Goal: Information Seeking & Learning: Learn about a topic

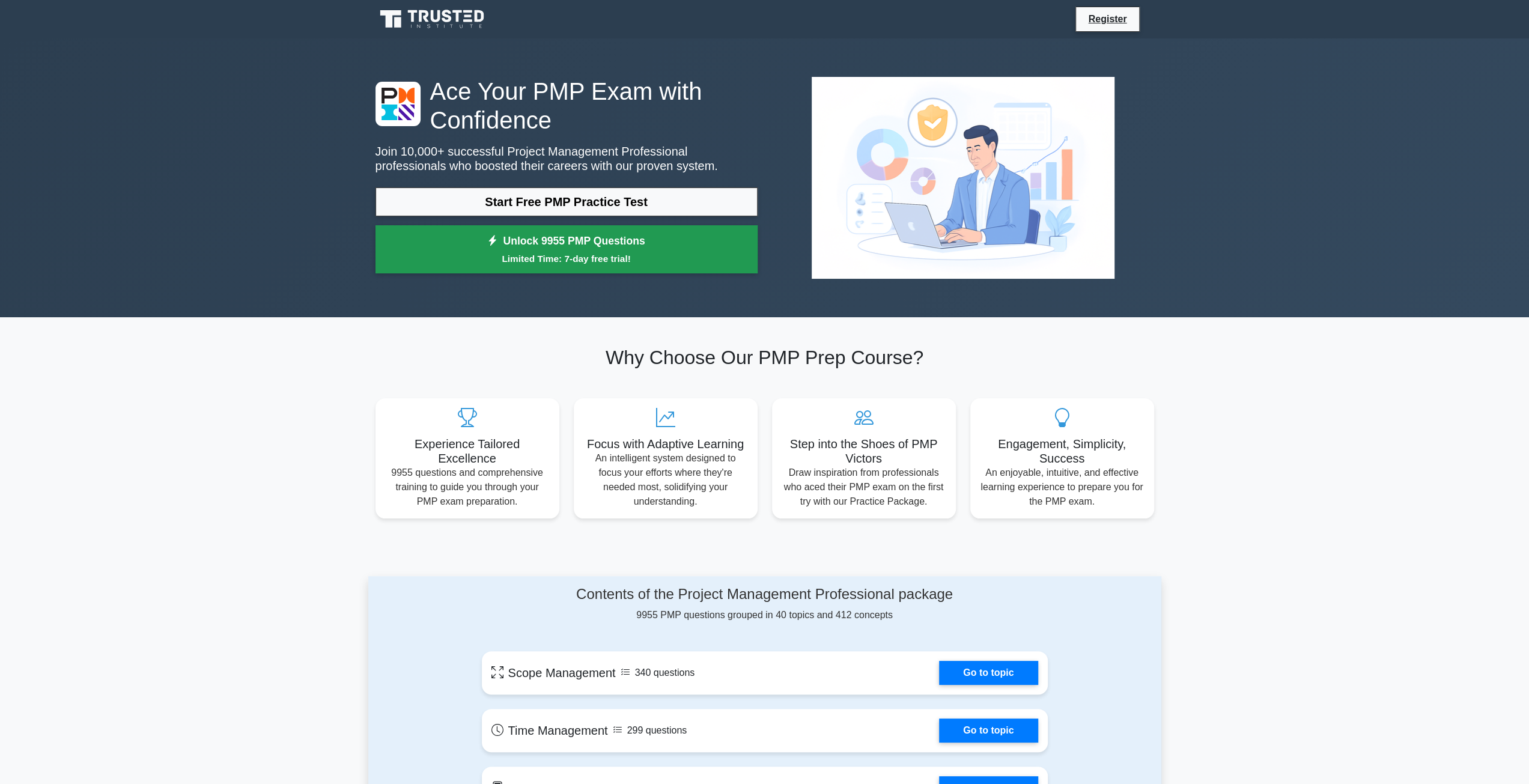
click at [676, 264] on small "Limited Time: 7-day free trial!" at bounding box center [567, 259] width 352 height 14
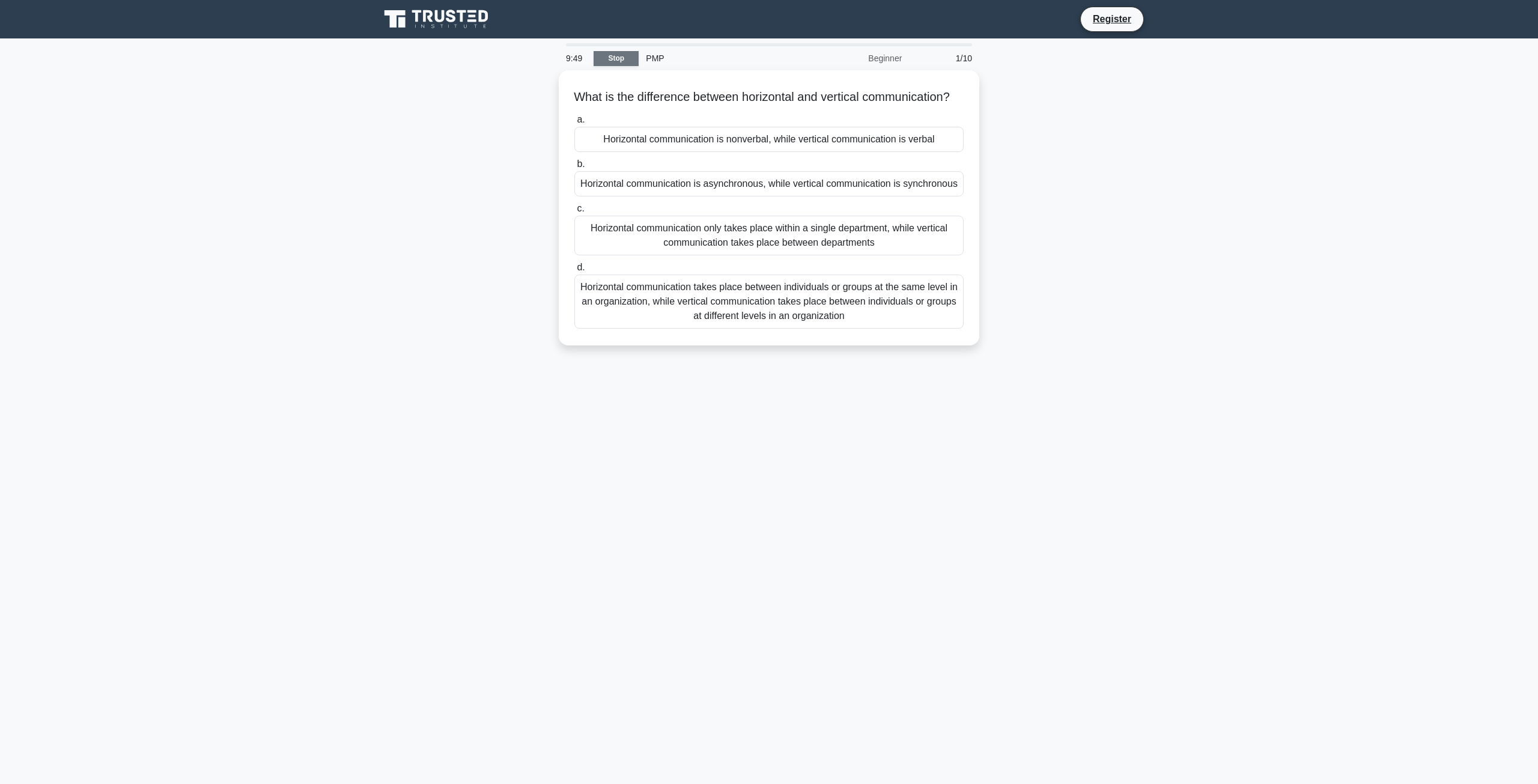
click at [619, 59] on link "Stop" at bounding box center [616, 58] width 45 height 15
click at [649, 250] on div "Horizontal communication only takes place within a single department, while ver…" at bounding box center [769, 232] width 389 height 39
click at [574, 209] on input "c. Horizontal communication only takes place within a single department, while …" at bounding box center [574, 205] width 0 height 8
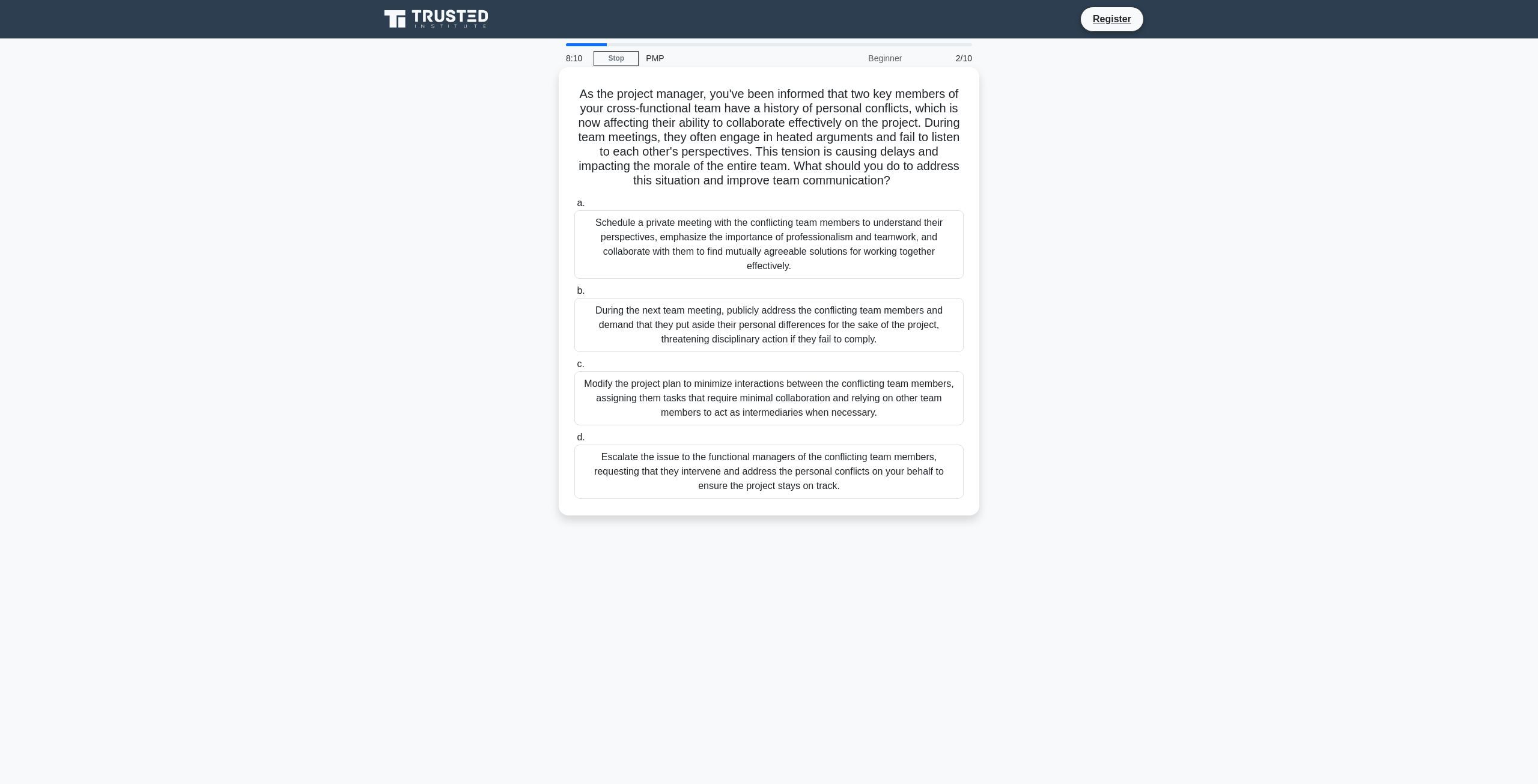
click at [651, 233] on div "Schedule a private meeting with the conflicting team members to understand thei…" at bounding box center [769, 244] width 389 height 69
click at [574, 208] on input "a. Schedule a private meeting with the conflicting team members to understand t…" at bounding box center [574, 203] width 0 height 8
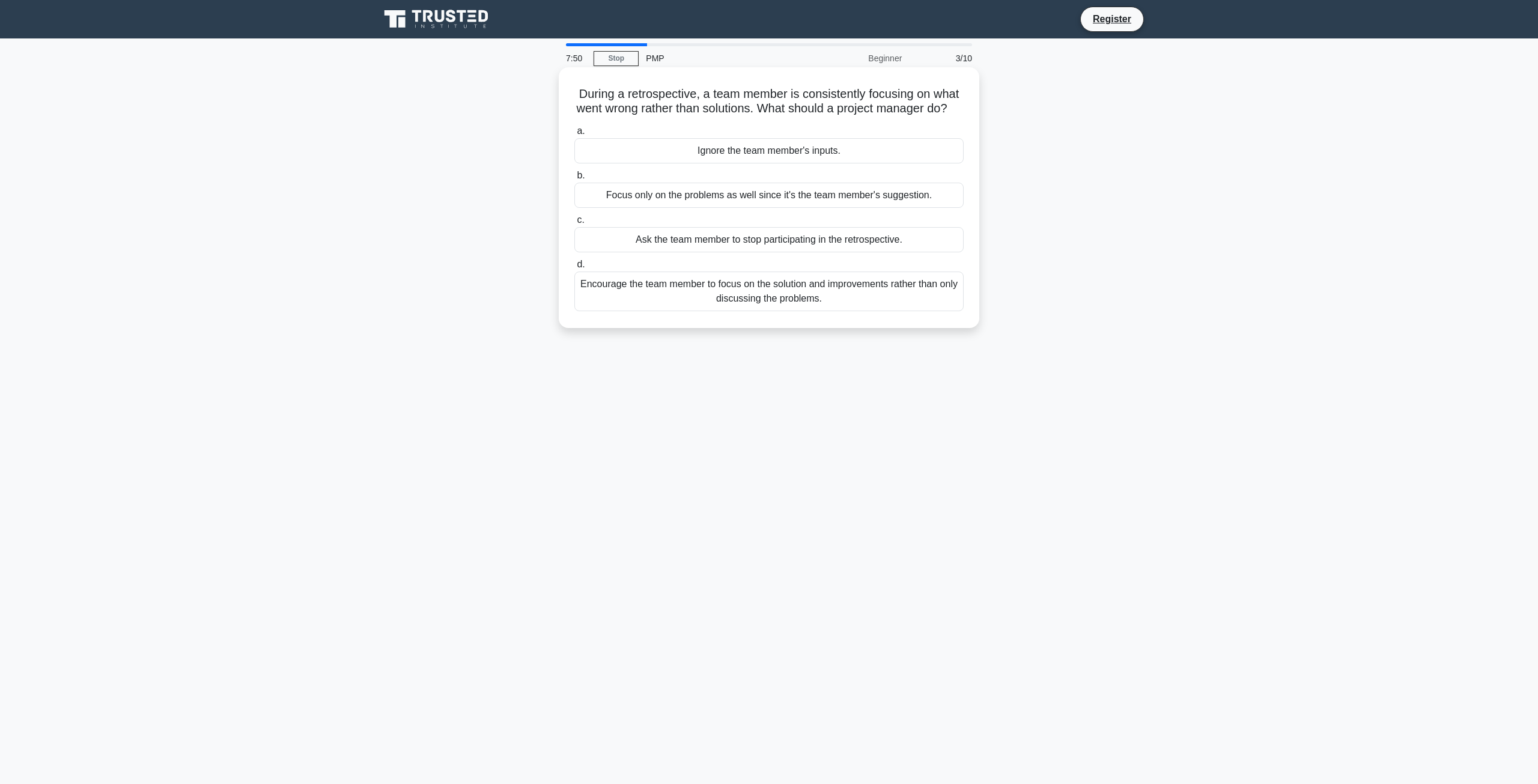
click at [727, 306] on div "Encourage the team member to focus on the solution and improvements rather than…" at bounding box center [769, 290] width 389 height 39
click at [574, 269] on input "d. Encourage the team member to focus on the solution and improvements rather t…" at bounding box center [574, 264] width 0 height 8
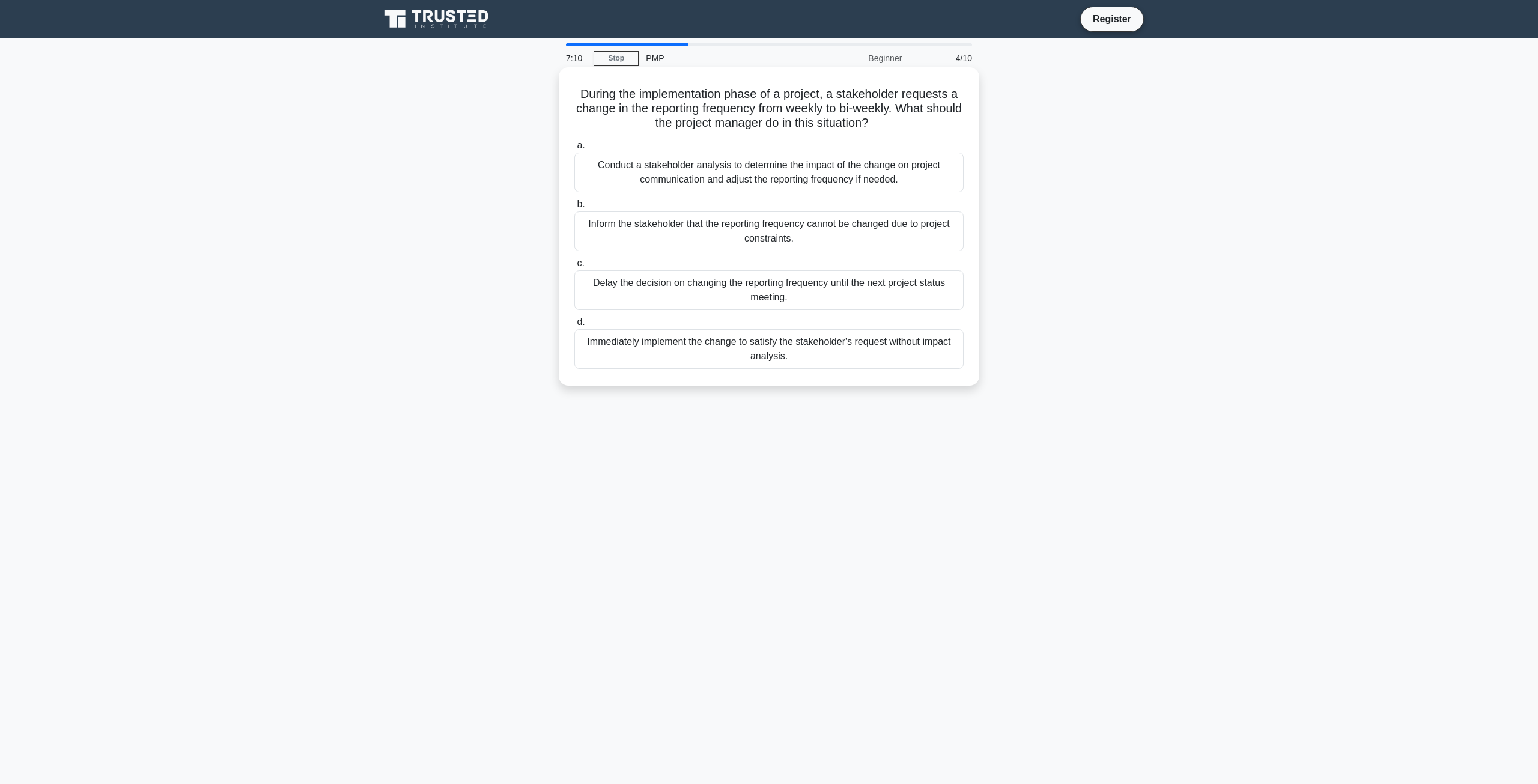
click at [784, 176] on div "Conduct a stakeholder analysis to determine the impact of the change on project…" at bounding box center [769, 172] width 389 height 39
click at [574, 149] on input "a. Conduct a stakeholder analysis to determine the impact of the change on proj…" at bounding box center [574, 146] width 0 height 8
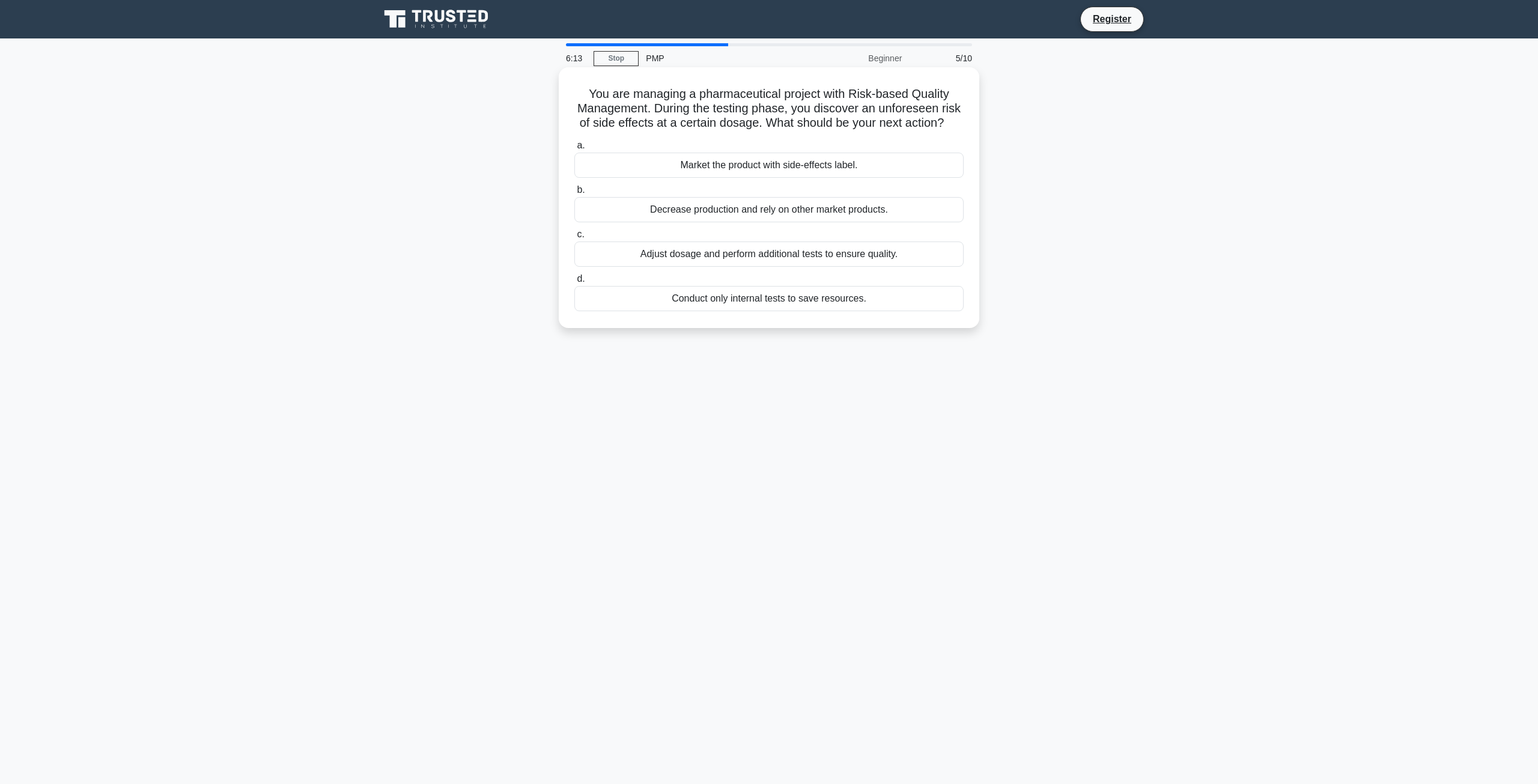
click at [821, 267] on div "Adjust dosage and perform additional tests to ensure quality." at bounding box center [769, 254] width 389 height 25
click at [574, 238] on input "c. Adjust dosage and perform additional tests to ensure quality." at bounding box center [574, 234] width 0 height 8
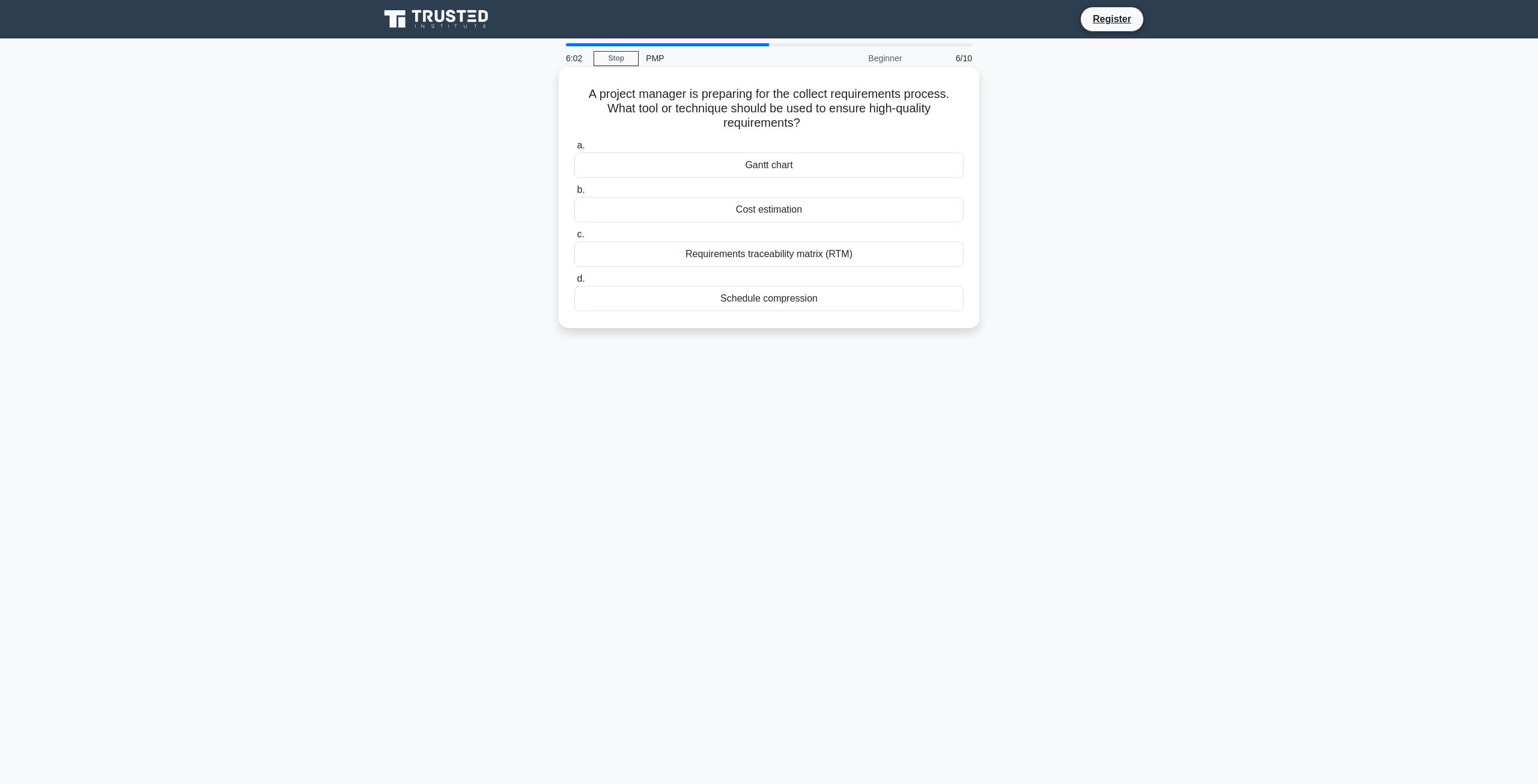
click at [872, 256] on div "Requirements traceability matrix (RTM)" at bounding box center [769, 254] width 389 height 25
click at [574, 238] on input "c. Requirements traceability matrix (RTM)" at bounding box center [574, 234] width 0 height 8
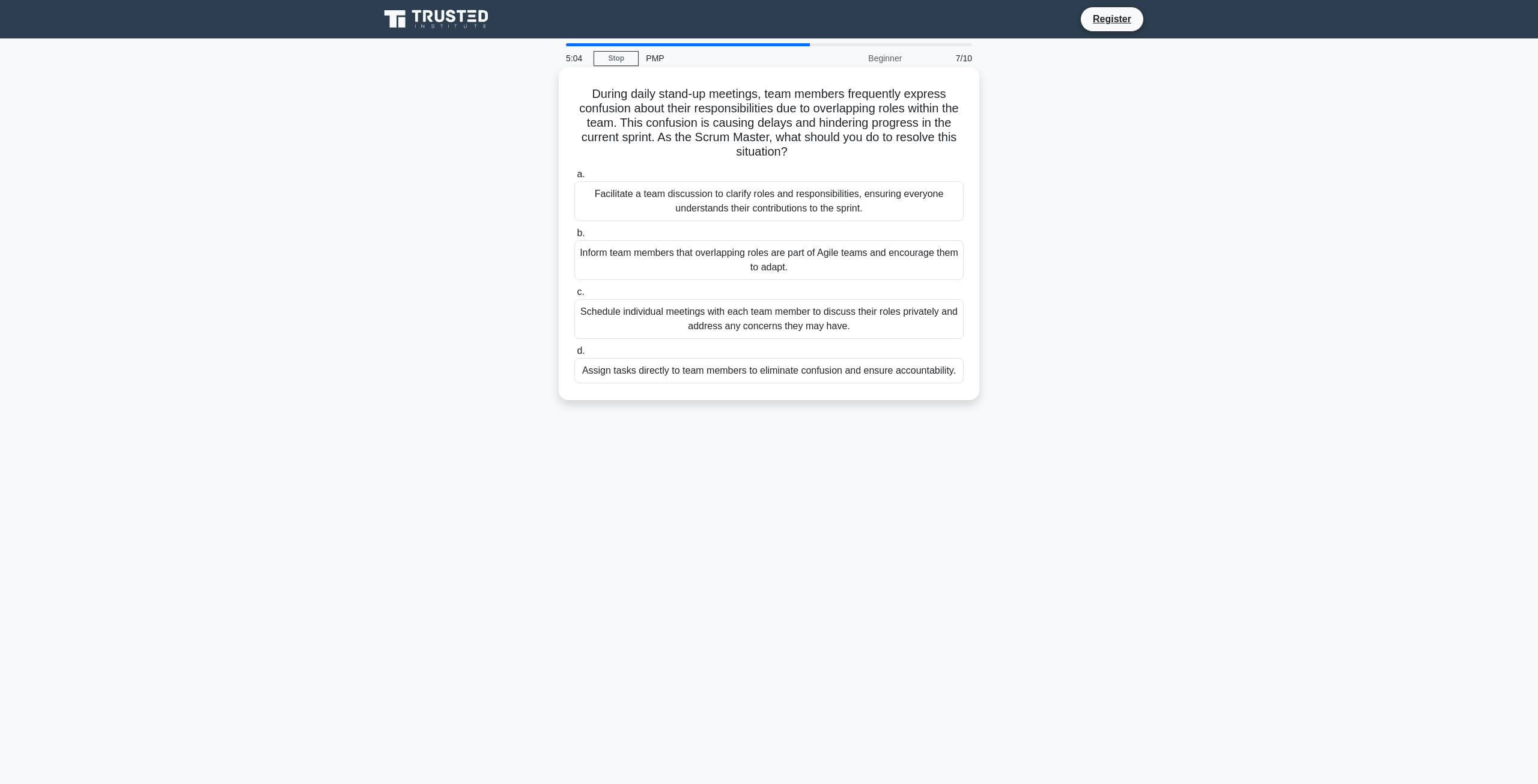
click at [872, 204] on div "Facilitate a team discussion to clarify roles and responsibilities, ensuring ev…" at bounding box center [769, 201] width 389 height 39
click at [574, 179] on input "a. Facilitate a team discussion to clarify roles and responsibilities, ensuring…" at bounding box center [574, 174] width 0 height 8
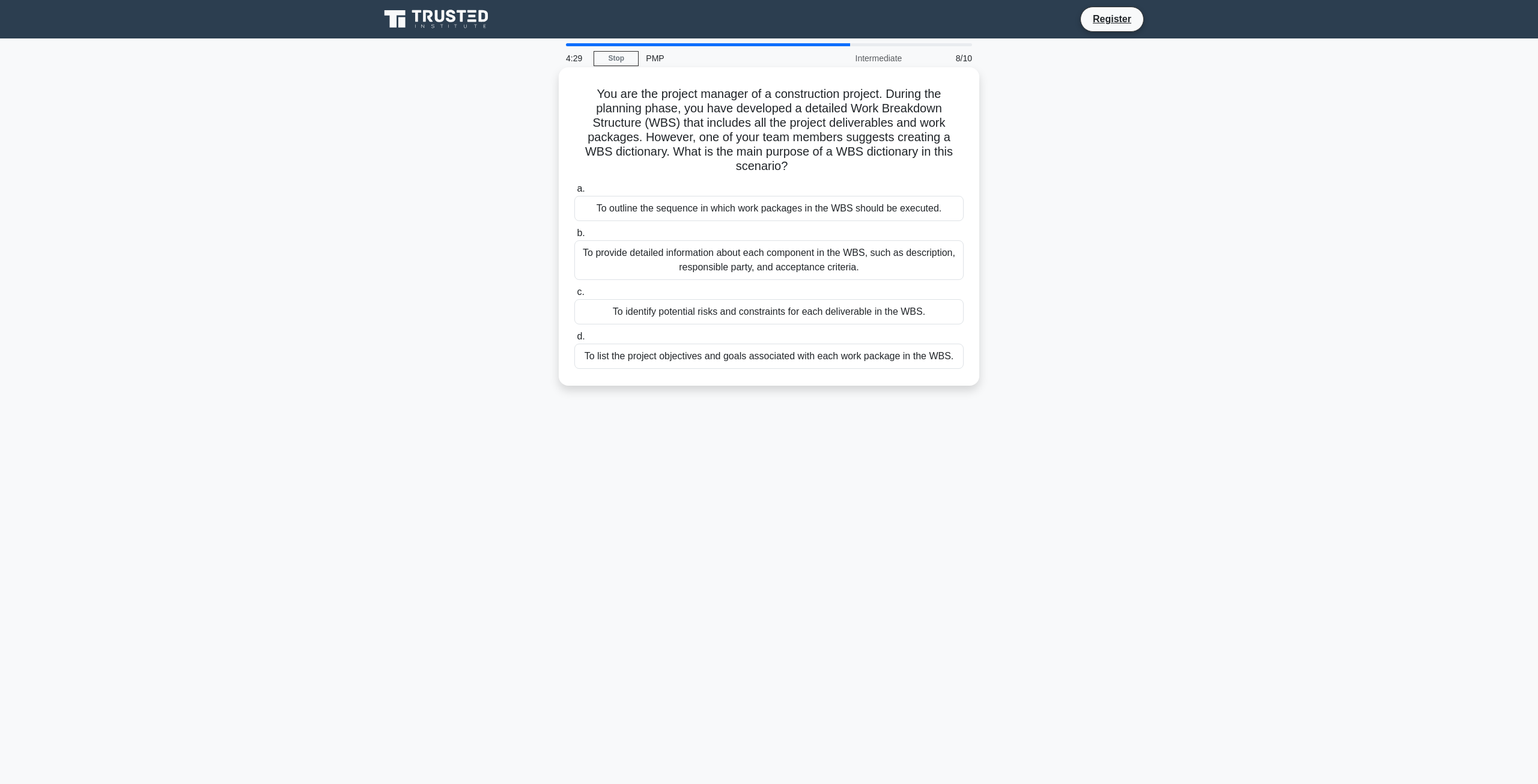
click at [757, 308] on div "To identify potential risks and constraints for each deliverable in the WBS." at bounding box center [769, 311] width 389 height 25
click at [574, 297] on input "c. To identify potential risks and constraints for each deliverable in the WBS." at bounding box center [574, 292] width 0 height 8
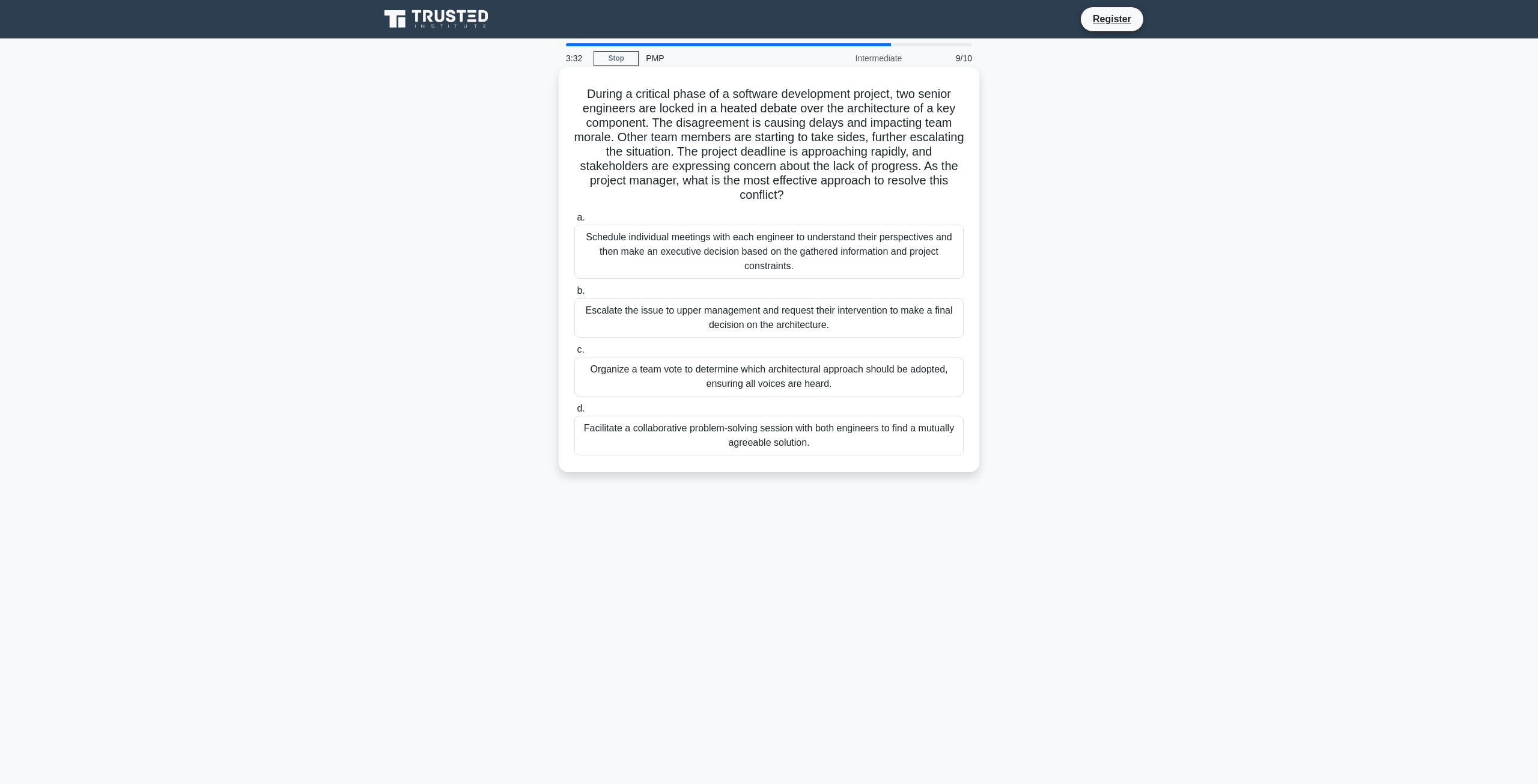
click at [802, 257] on div "Schedule individual meetings with each engineer to understand their perspective…" at bounding box center [769, 252] width 389 height 54
click at [574, 222] on input "a. Schedule individual meetings with each engineer to understand their perspect…" at bounding box center [574, 217] width 0 height 8
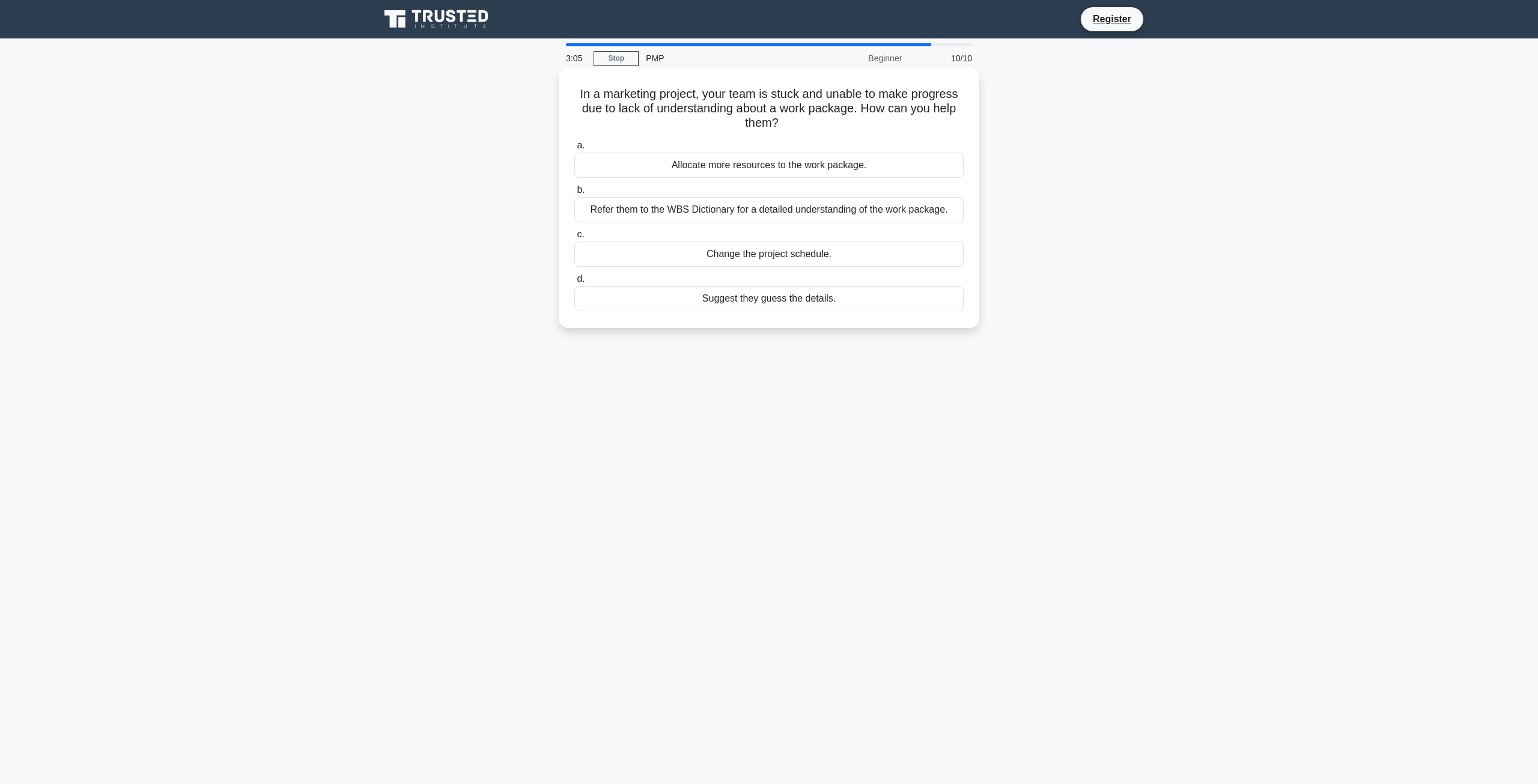
click at [902, 209] on div "Refer them to the WBS Dictionary for a detailed understanding of the work packa…" at bounding box center [769, 209] width 389 height 25
click at [574, 194] on input "b. Refer them to the WBS Dictionary for a detailed understanding of the work pa…" at bounding box center [574, 189] width 0 height 8
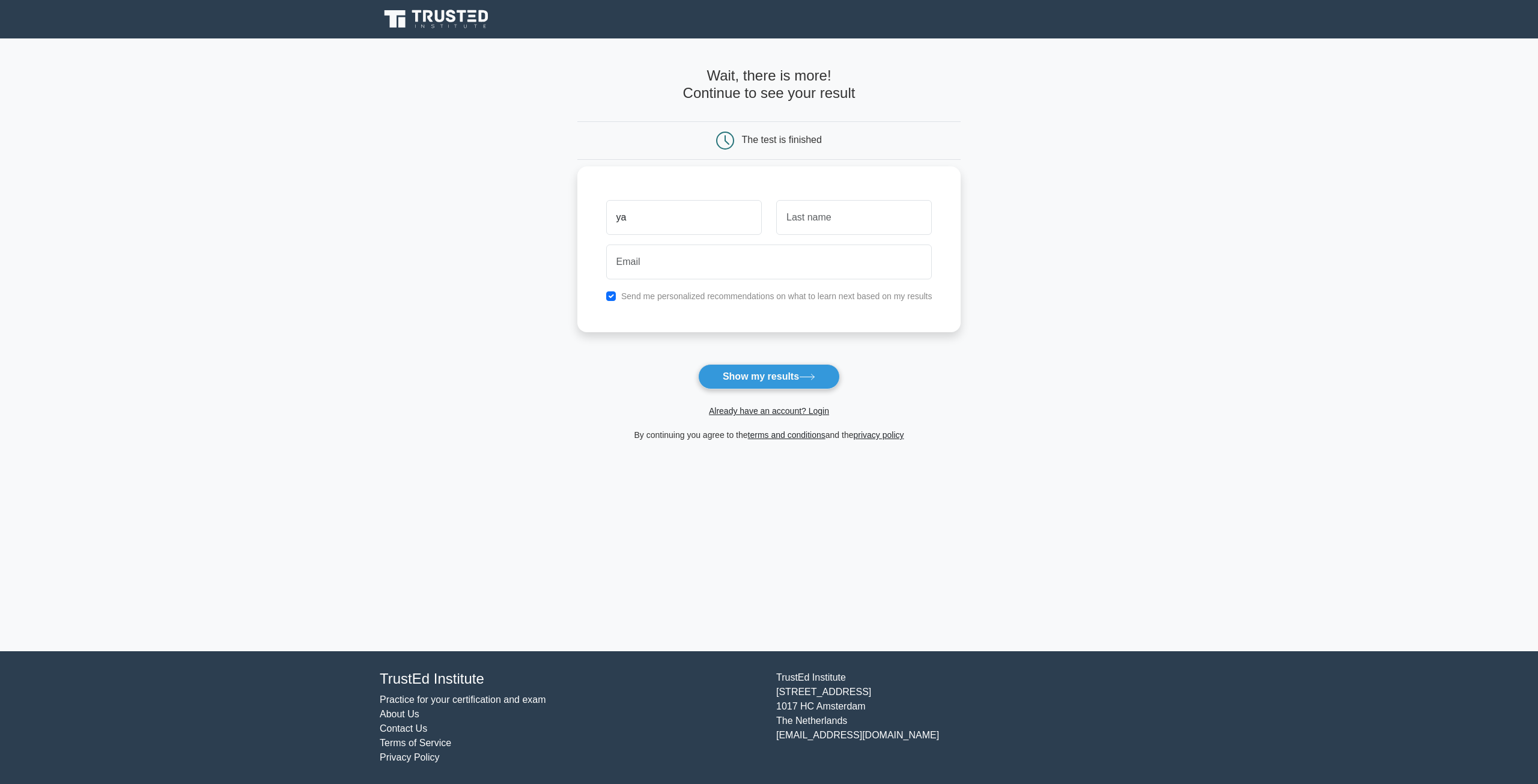
type input "y"
type input "nyamdulam"
click at [879, 203] on input "text" at bounding box center [854, 217] width 155 height 35
type input "gombosuren"
click at [843, 247] on input "email" at bounding box center [769, 262] width 326 height 35
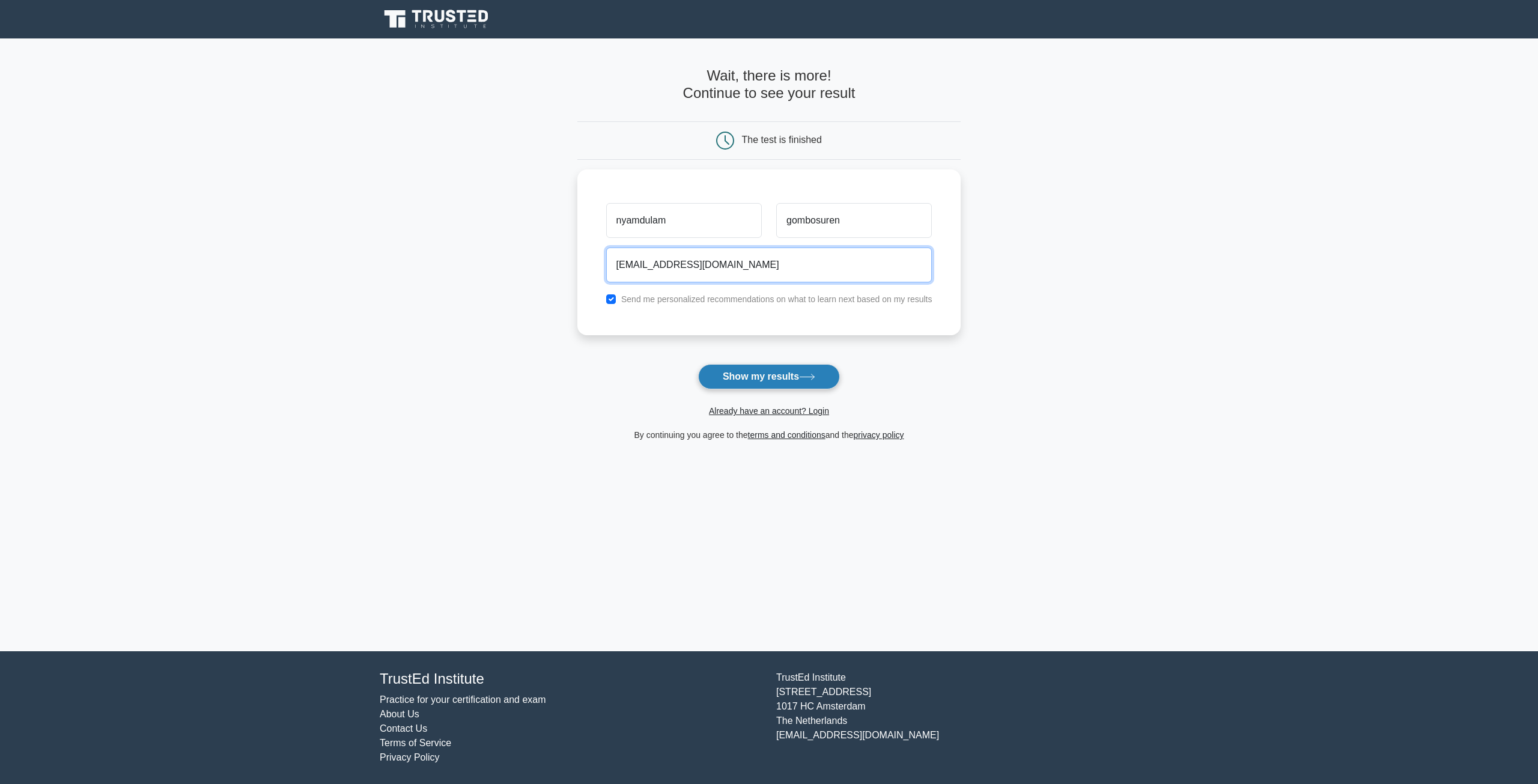
type input "duykalex@gmail.com"
click at [796, 383] on button "Show my results" at bounding box center [769, 376] width 142 height 25
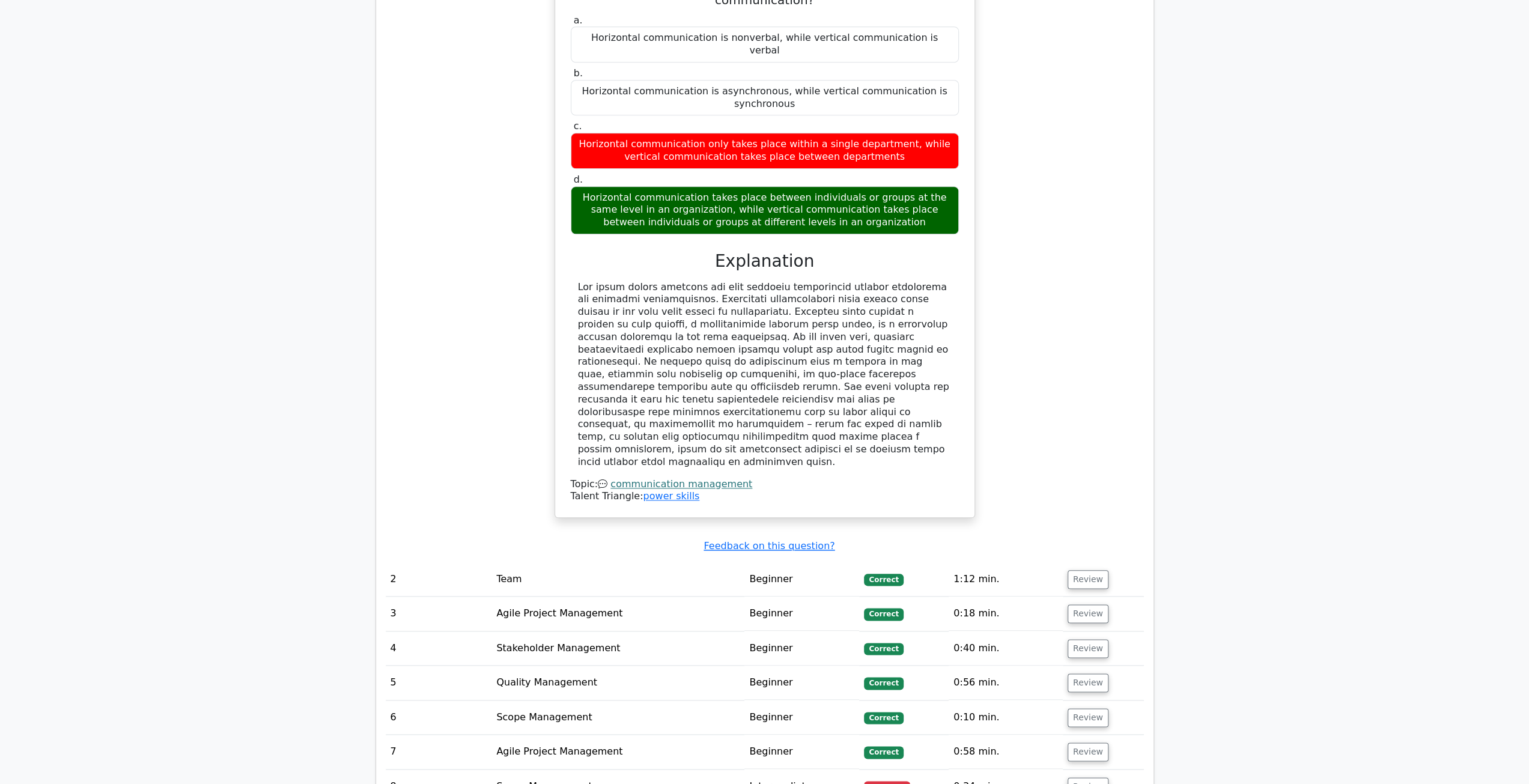
scroll to position [720, 0]
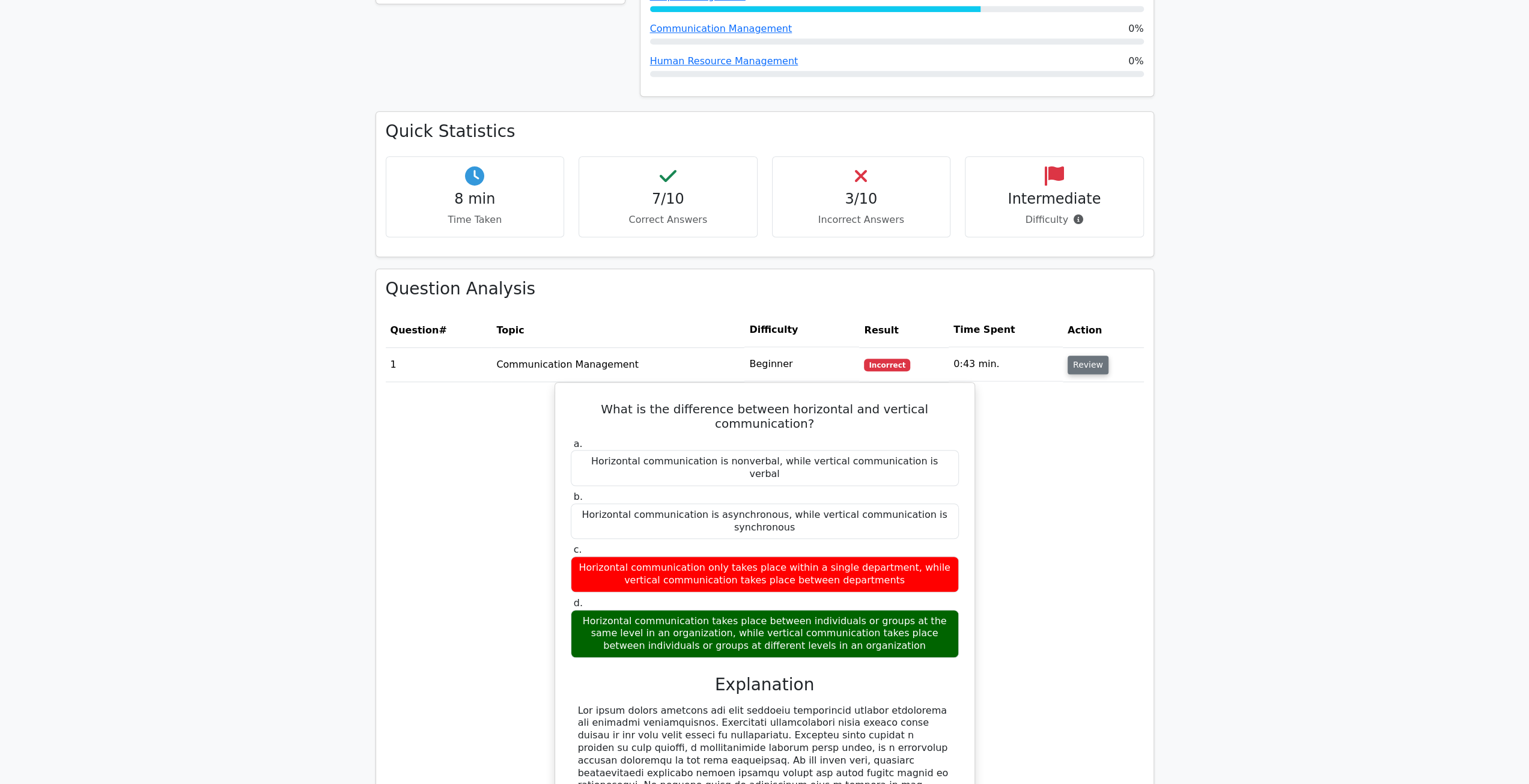
click at [1083, 356] on button "Review" at bounding box center [1088, 365] width 41 height 18
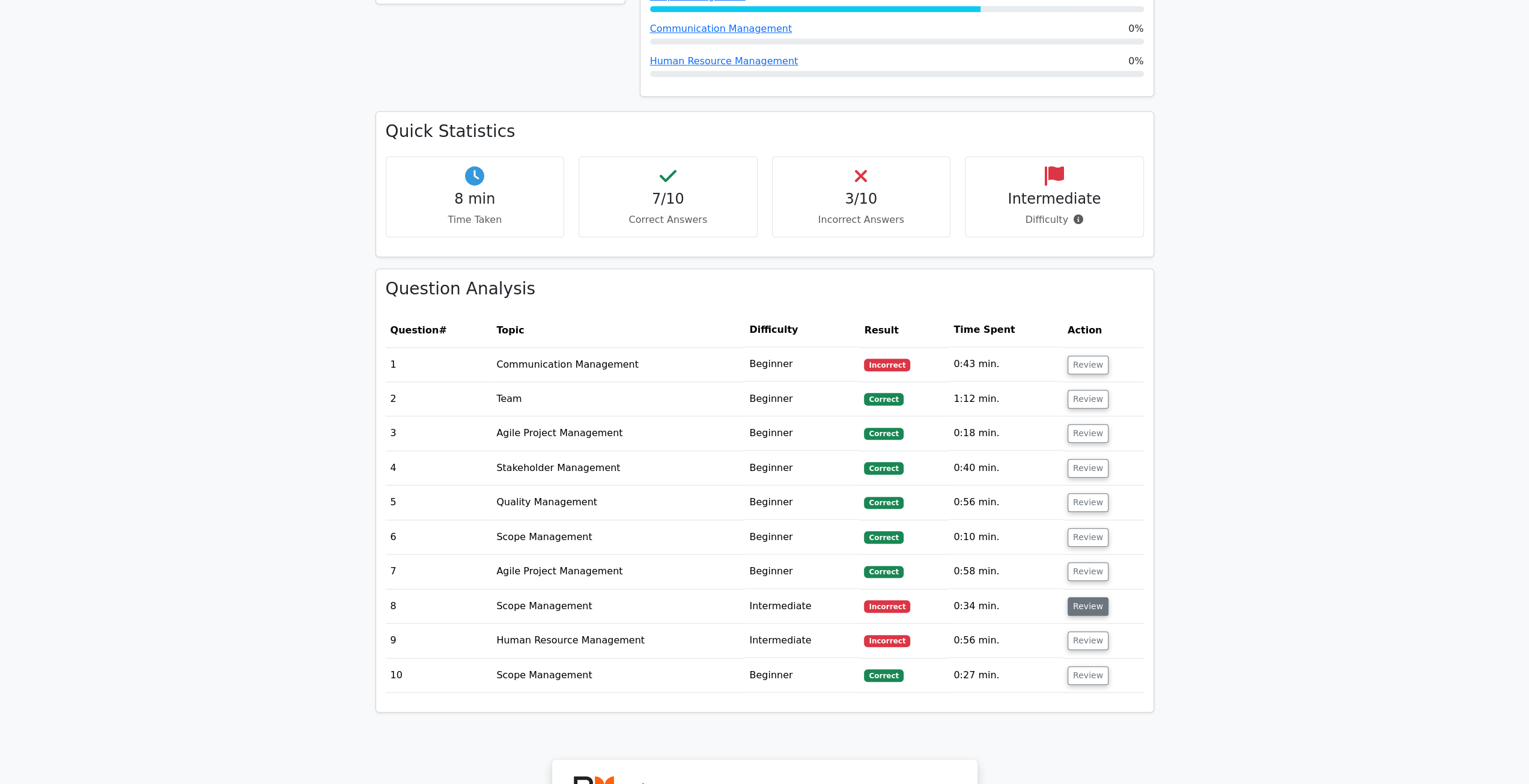
click at [1096, 597] on button "Review" at bounding box center [1088, 606] width 41 height 18
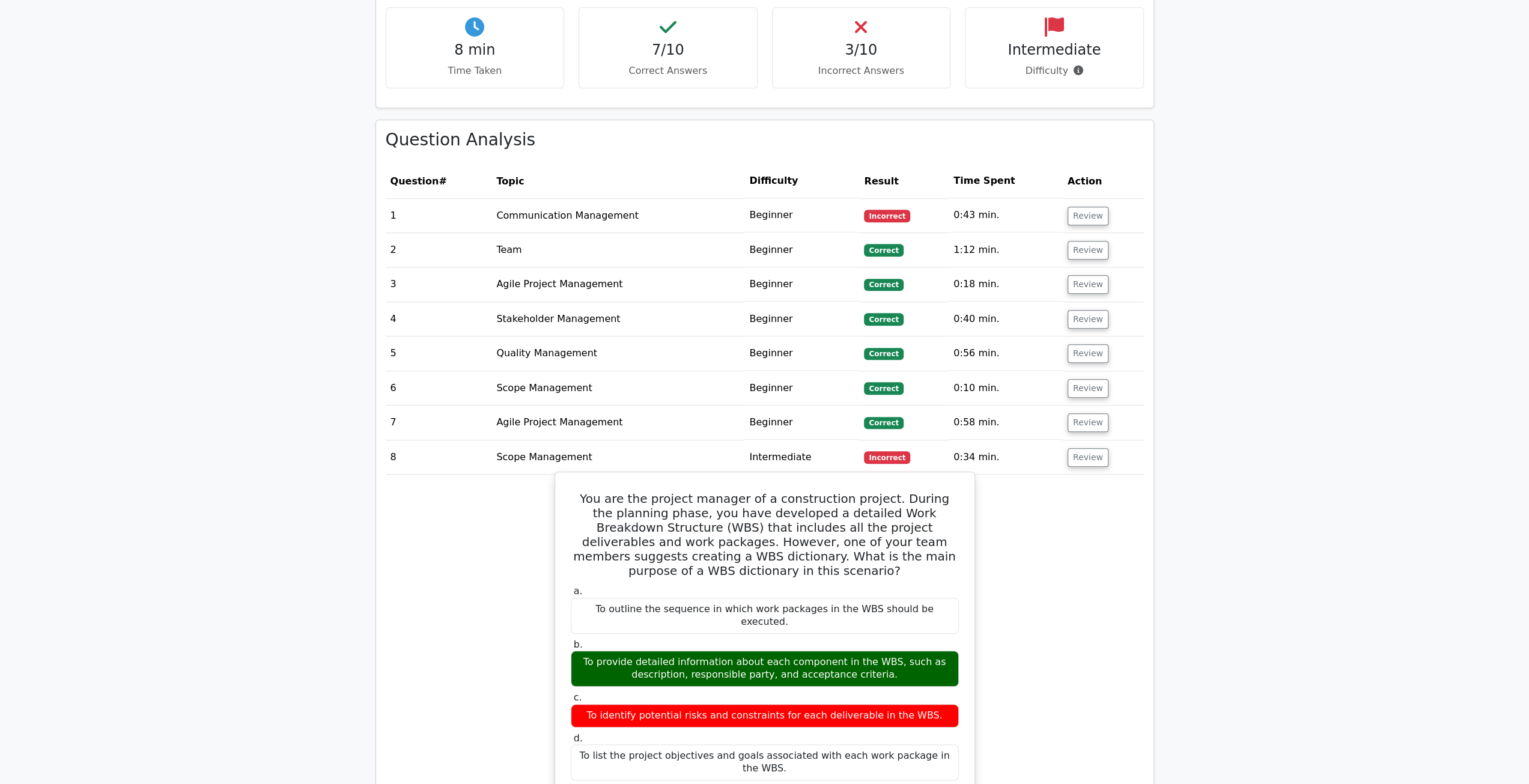
scroll to position [901, 0]
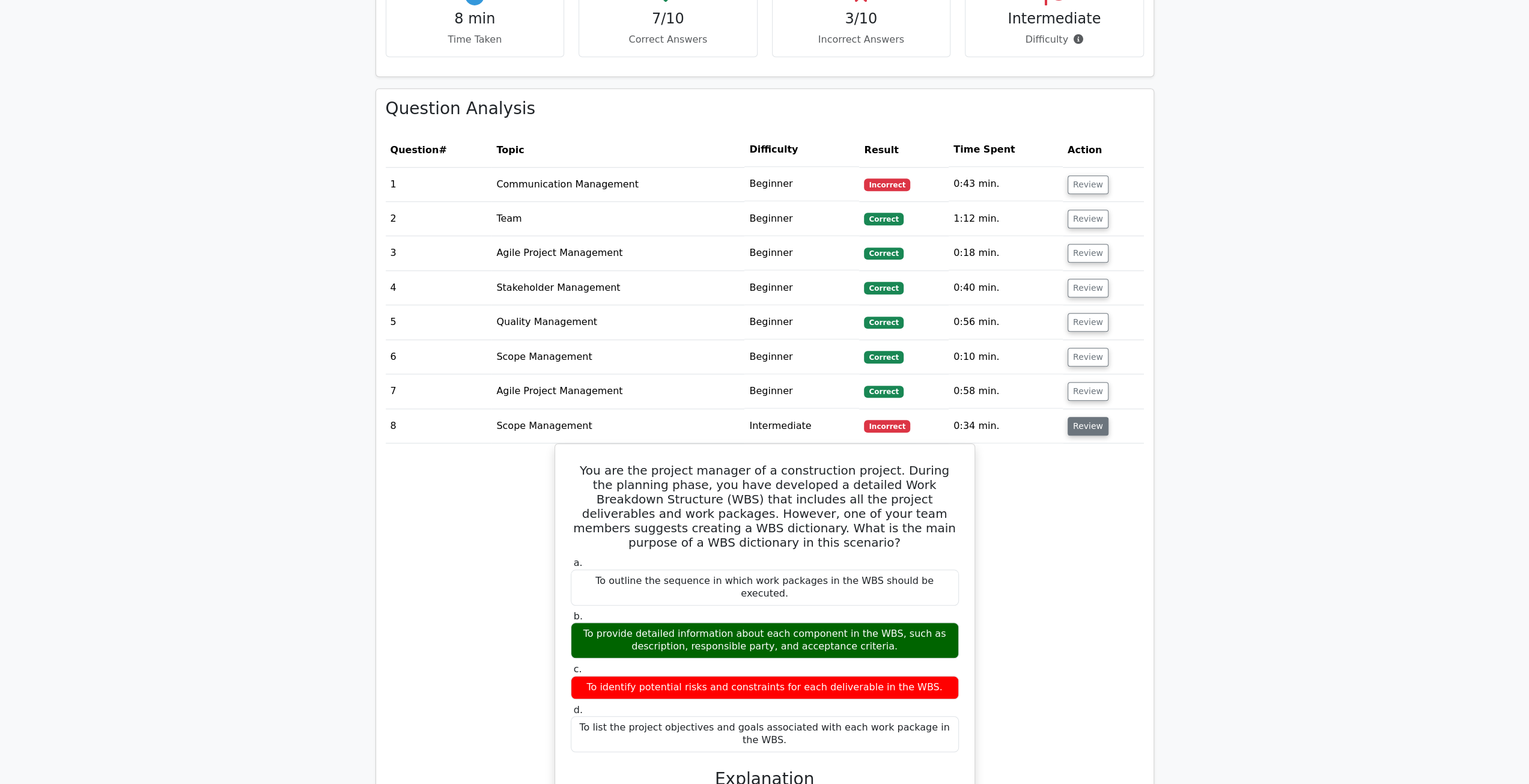
click at [1087, 417] on button "Review" at bounding box center [1088, 426] width 41 height 18
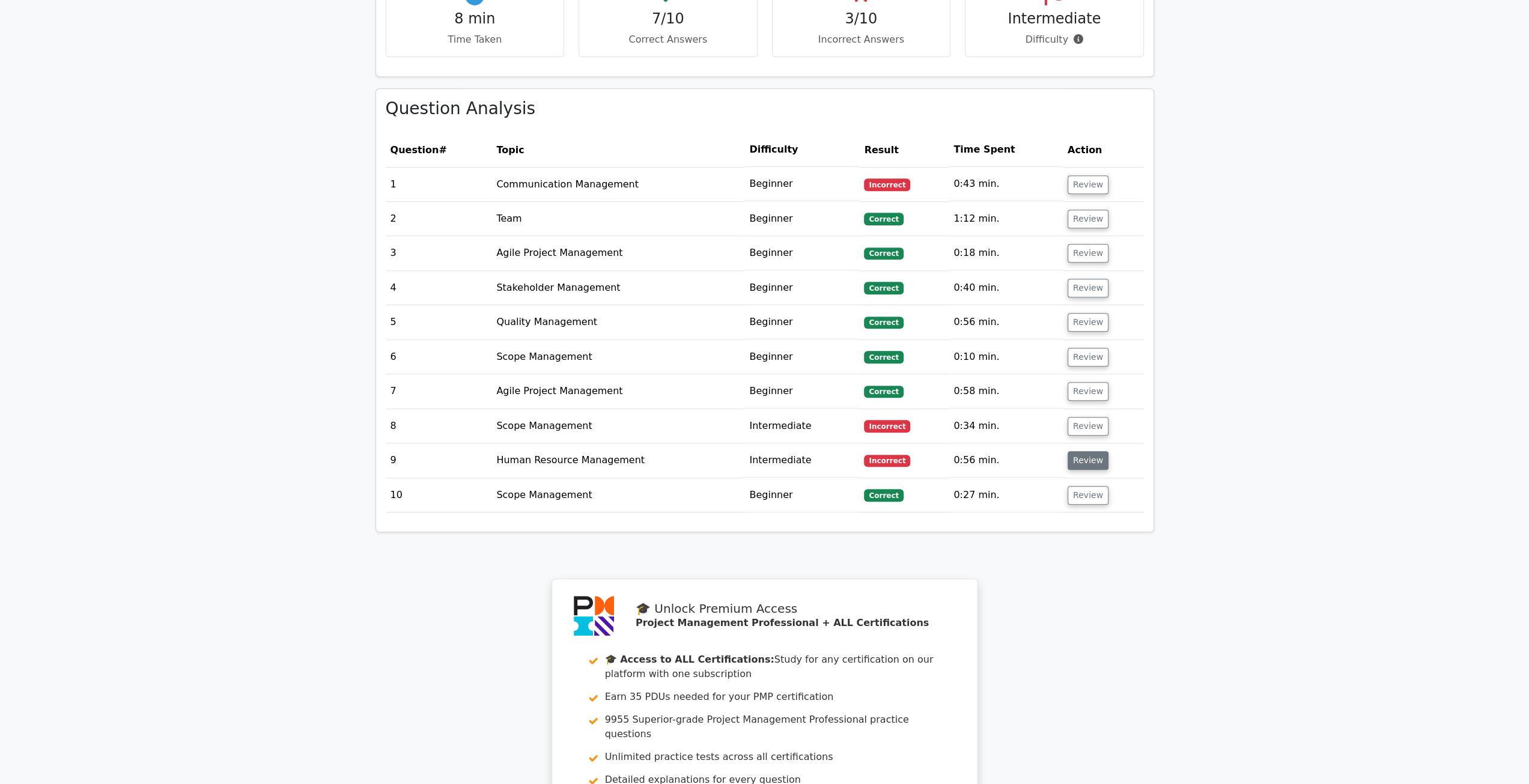
click at [1085, 451] on button "Review" at bounding box center [1088, 460] width 41 height 18
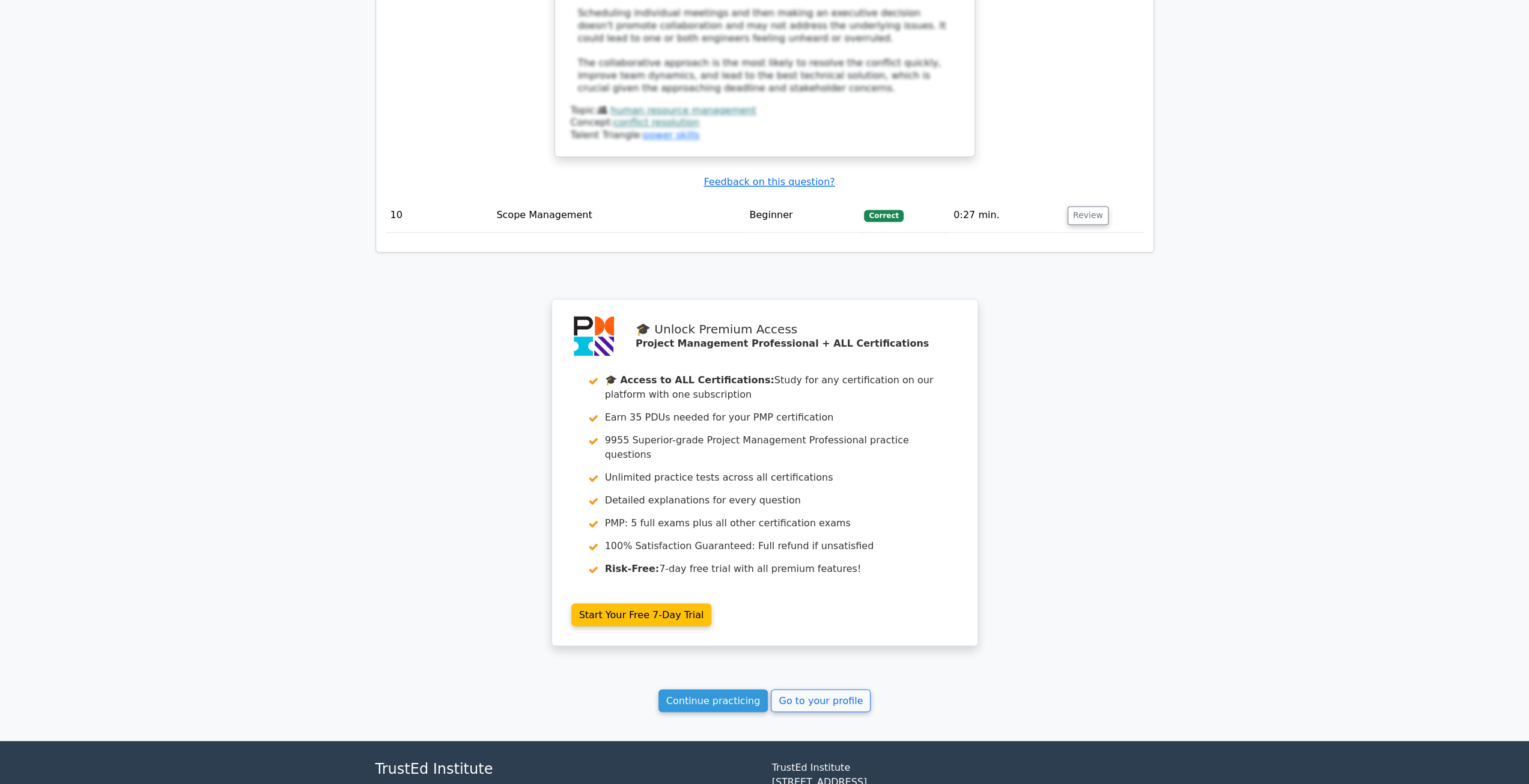
scroll to position [2125, 0]
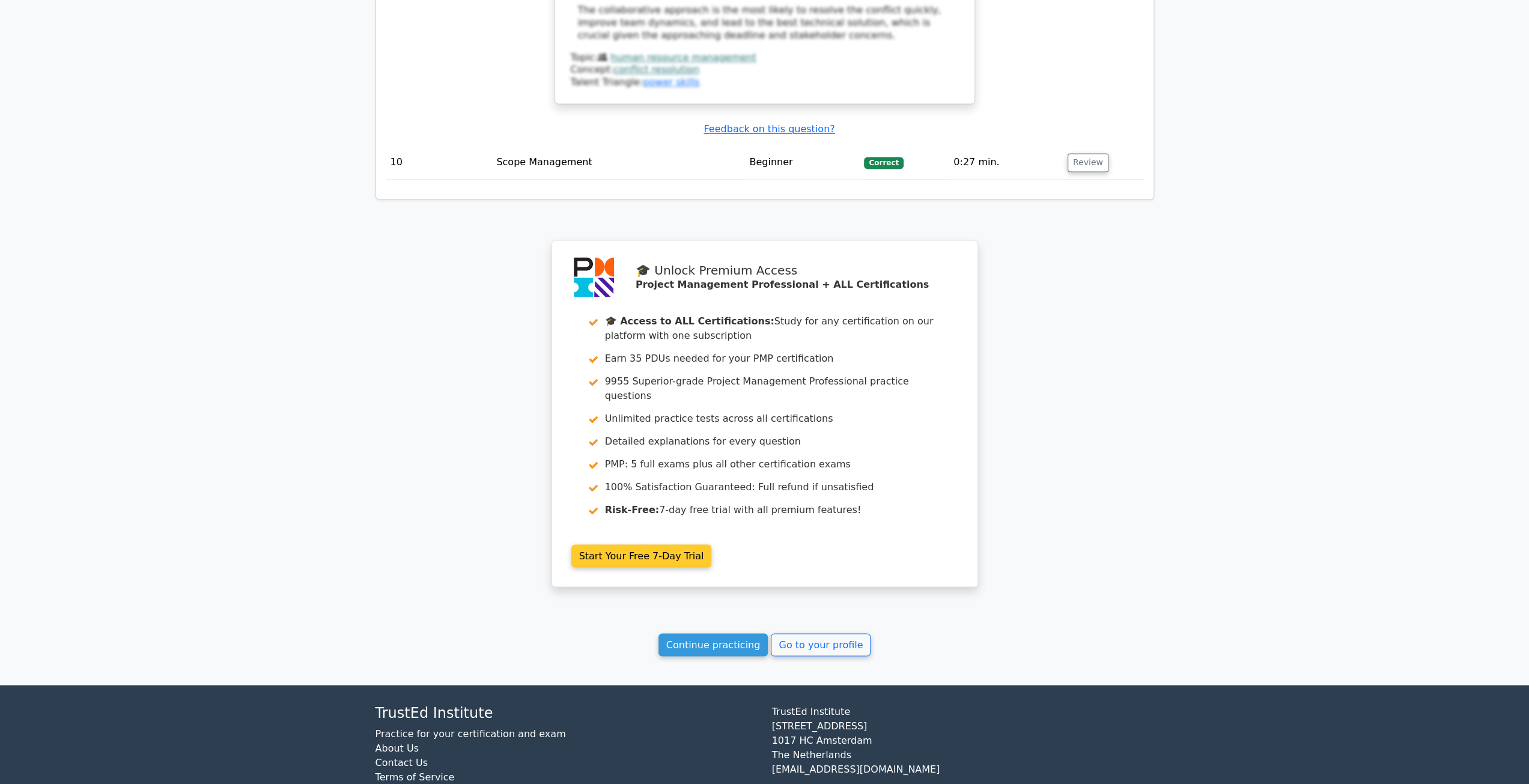
click at [631, 544] on link "Start Your Free 7-Day Trial" at bounding box center [641, 556] width 140 height 23
